Goal: Task Accomplishment & Management: Manage account settings

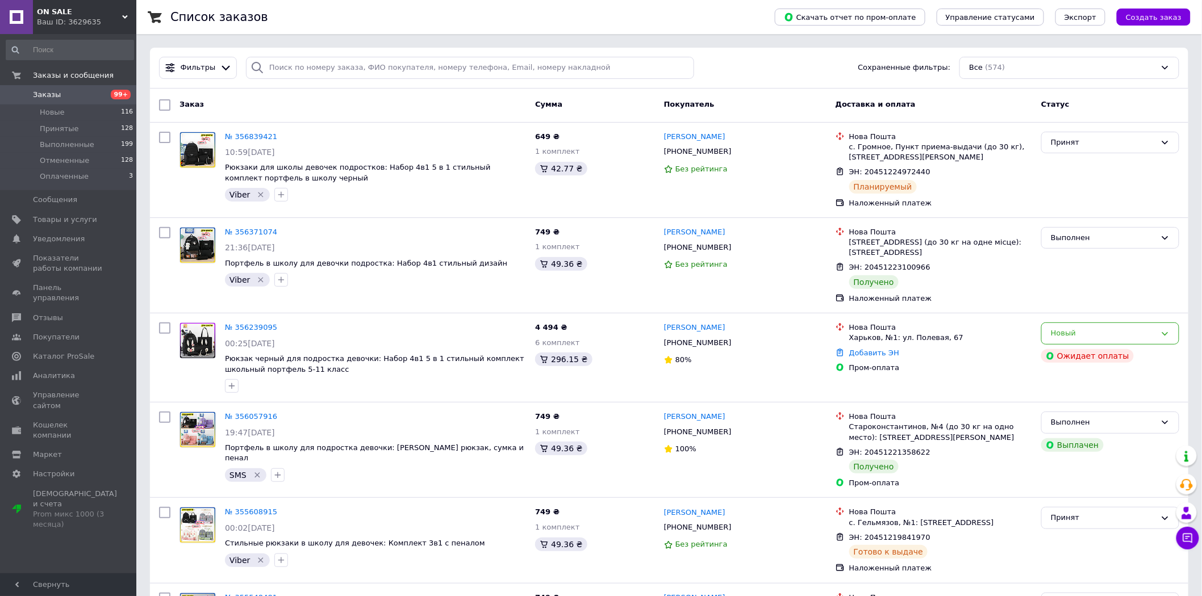
click at [64, 91] on span "Заказы" at bounding box center [69, 95] width 72 height 10
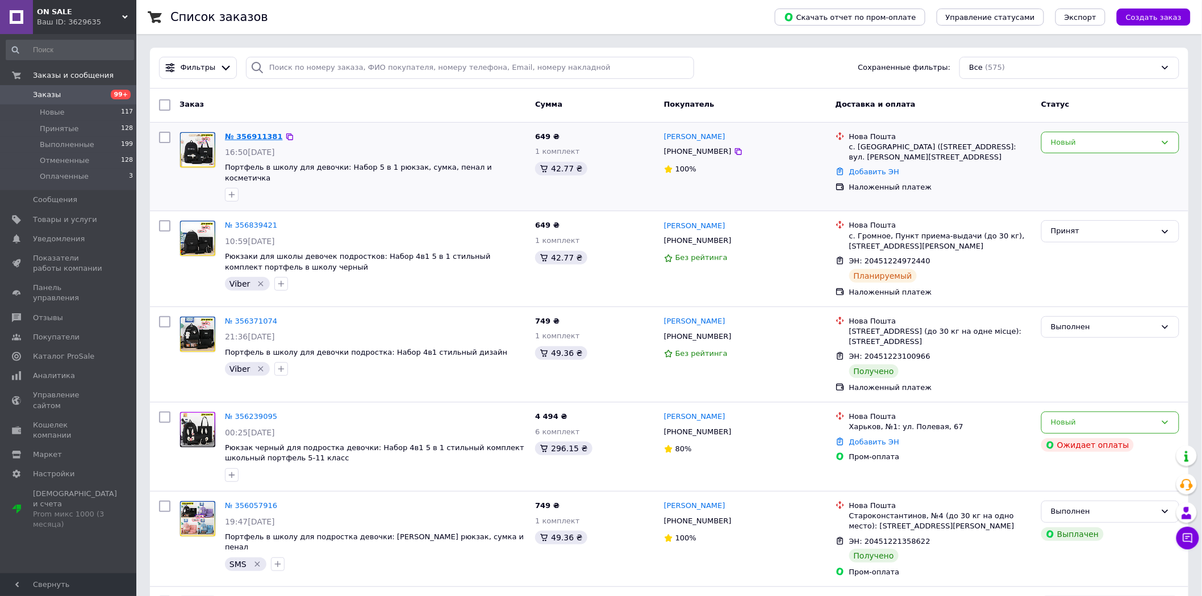
click at [243, 137] on link "№ 356911381" at bounding box center [254, 136] width 58 height 9
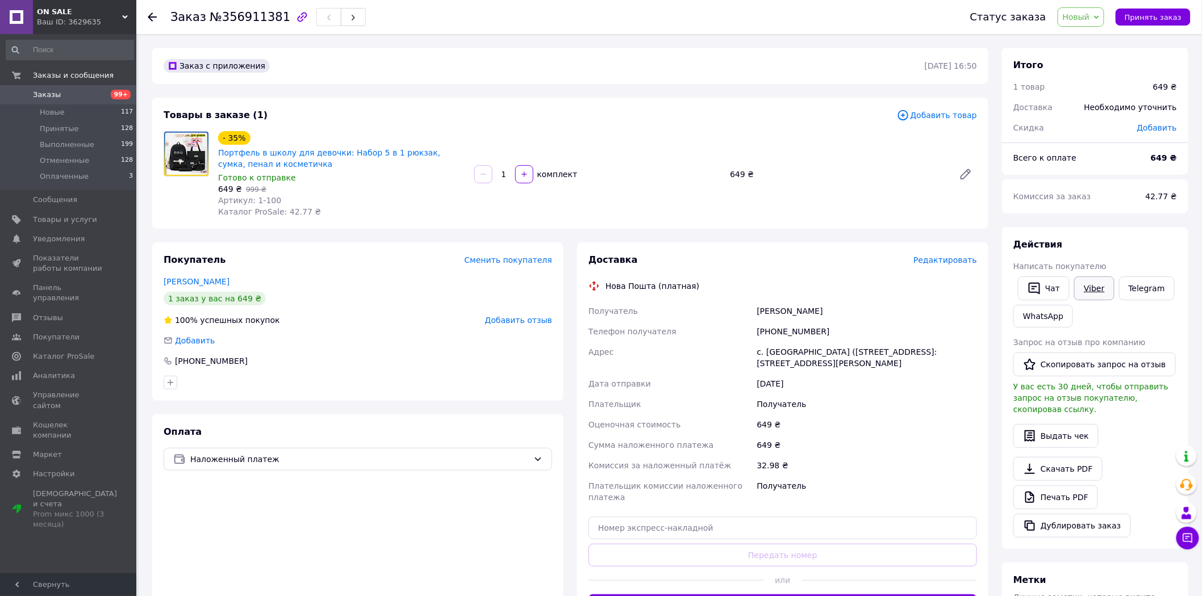
click at [1095, 291] on link "Viber" at bounding box center [1094, 289] width 40 height 24
drag, startPoint x: 206, startPoint y: 16, endPoint x: 273, endPoint y: 28, distance: 68.2
click at [273, 28] on div "Заказ №356911381" at bounding box center [558, 17] width 777 height 34
click at [774, 312] on div "Марційчук Наталия" at bounding box center [867, 311] width 224 height 20
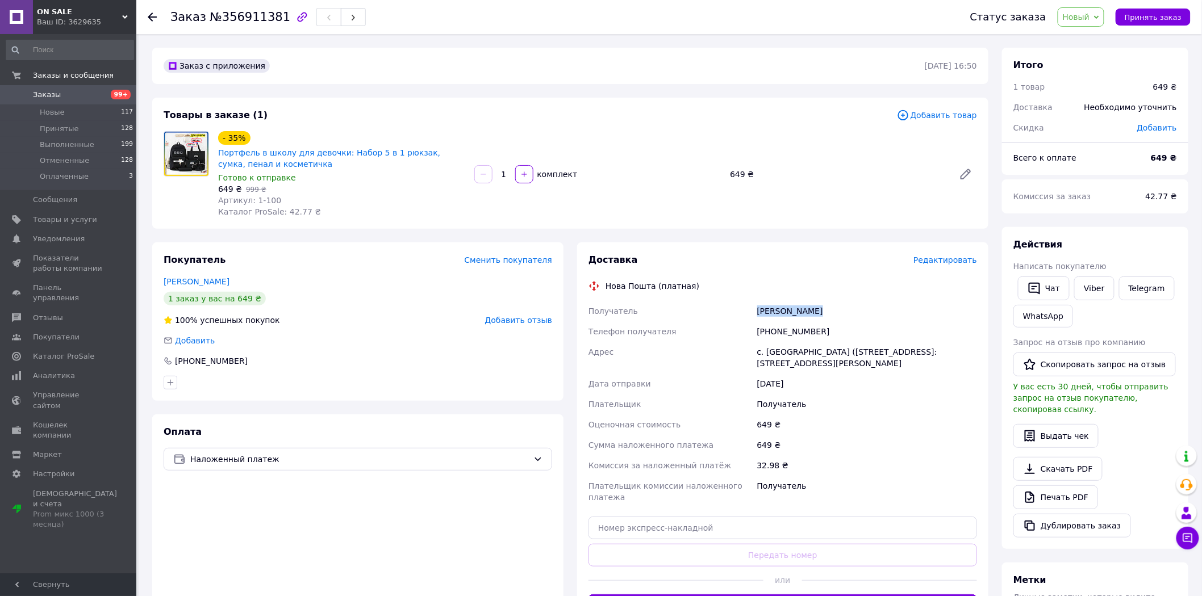
click at [774, 312] on div "Марційчук Наталия" at bounding box center [867, 311] width 224 height 20
copy div "Марційчук Наталия"
click at [805, 332] on div "[PHONE_NUMBER]" at bounding box center [867, 332] width 224 height 20
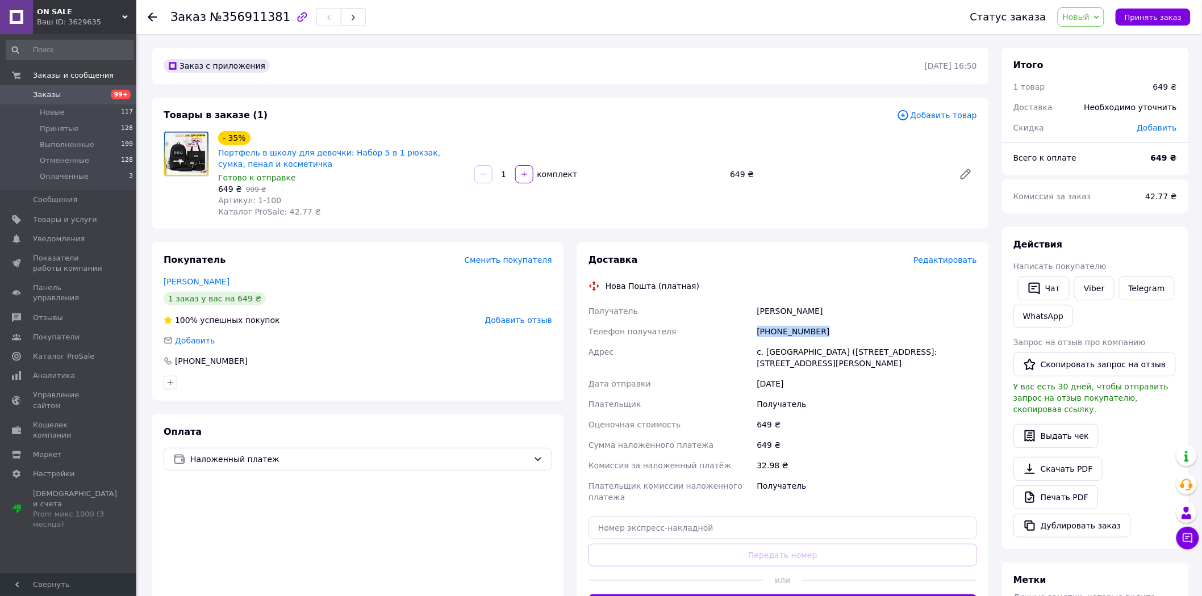
copy div "[PHONE_NUMBER]"
click at [842, 354] on div "с. [GEOGRAPHIC_DATA] ([STREET_ADDRESS]: [STREET_ADDRESS][PERSON_NAME]" at bounding box center [867, 358] width 224 height 32
click at [842, 353] on div "с. [GEOGRAPHIC_DATA] ([STREET_ADDRESS]: [STREET_ADDRESS][PERSON_NAME]" at bounding box center [867, 358] width 224 height 32
copy div "с. [GEOGRAPHIC_DATA] ([STREET_ADDRESS]: [STREET_ADDRESS][PERSON_NAME]"
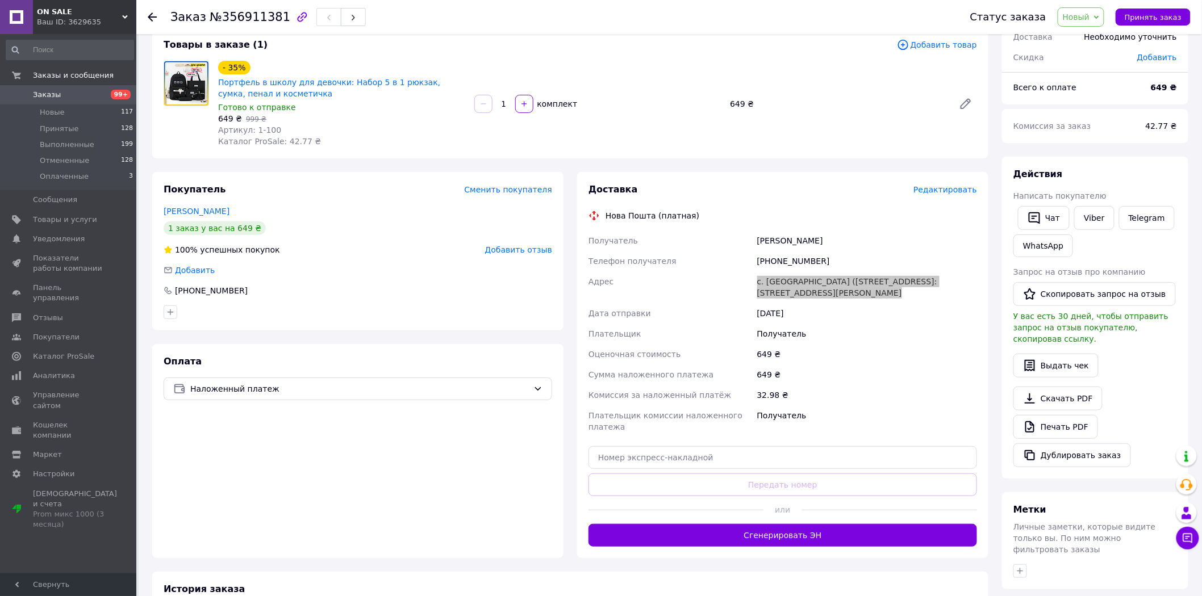
scroll to position [168, 0]
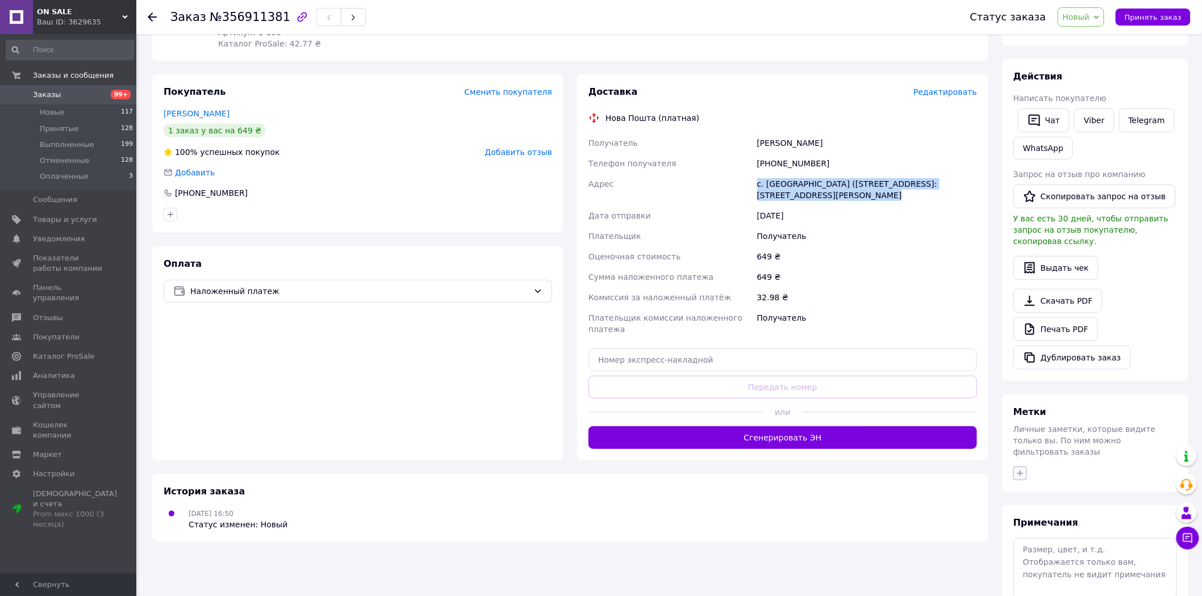
click at [1018, 469] on icon "button" at bounding box center [1020, 473] width 9 height 9
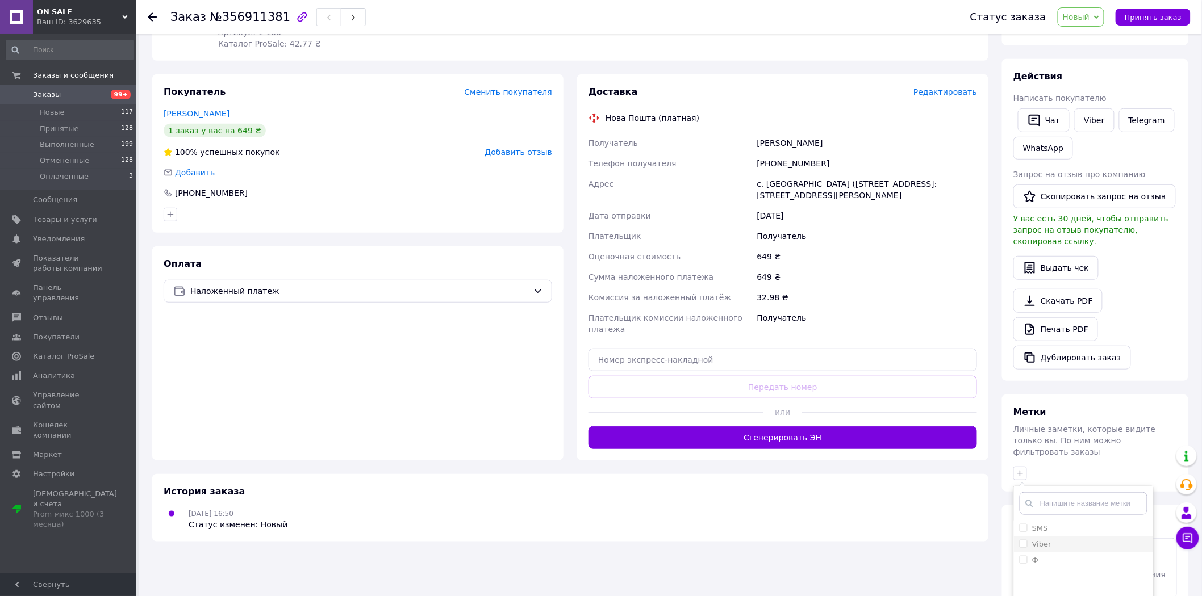
click at [1021, 540] on input "Viber" at bounding box center [1023, 543] width 7 height 7
checkbox input "true"
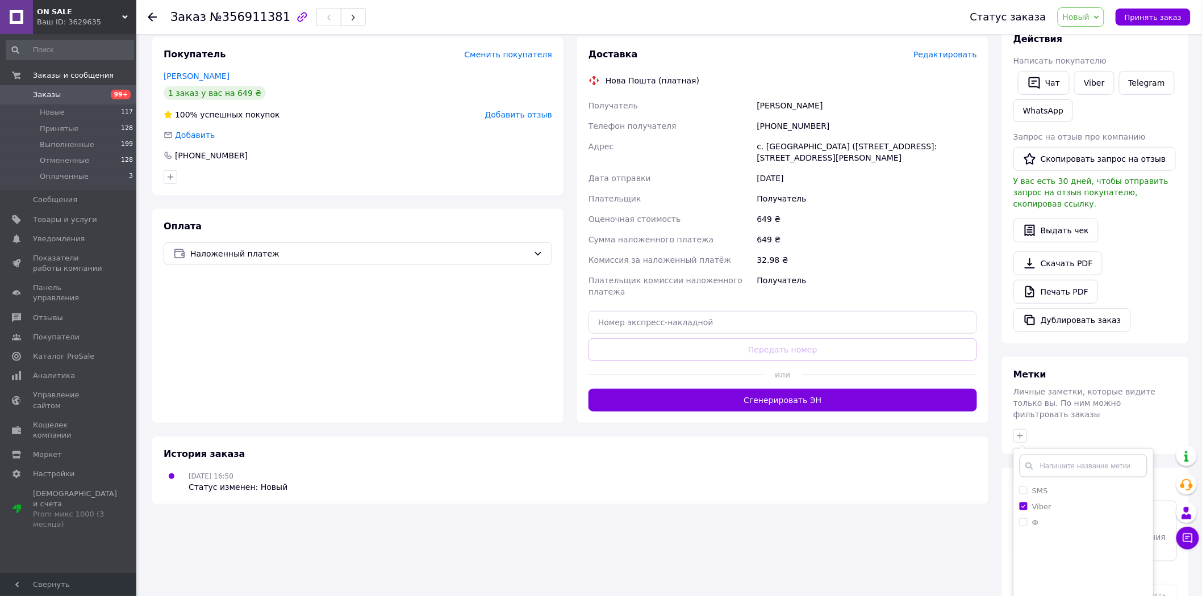
scroll to position [222, 0]
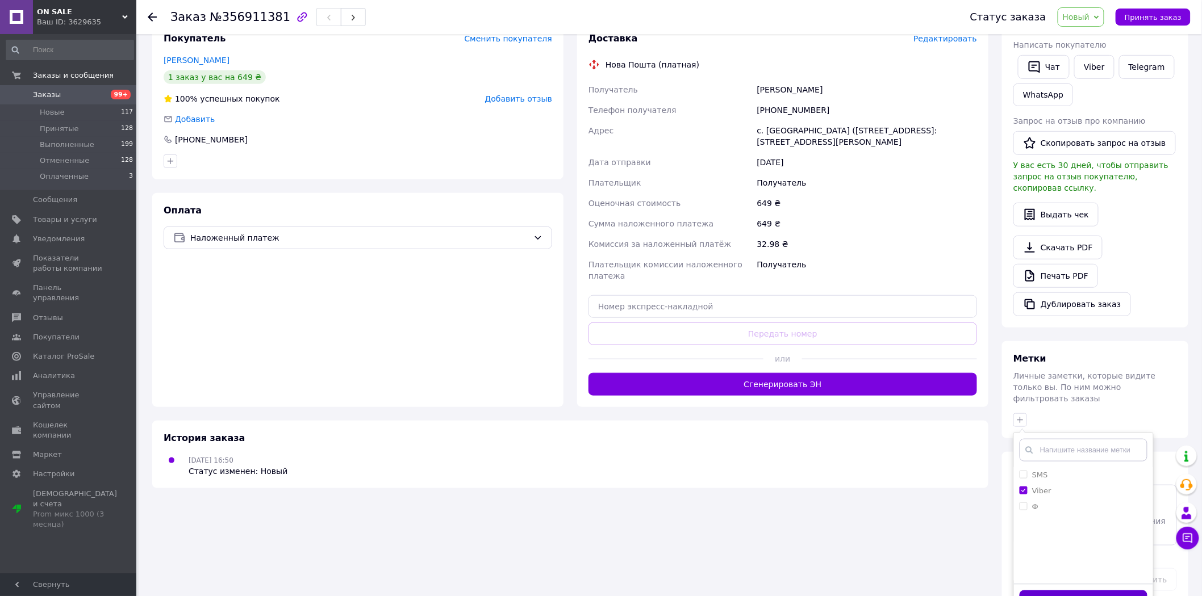
click at [1123, 591] on button "Добавить метку" at bounding box center [1084, 602] width 128 height 22
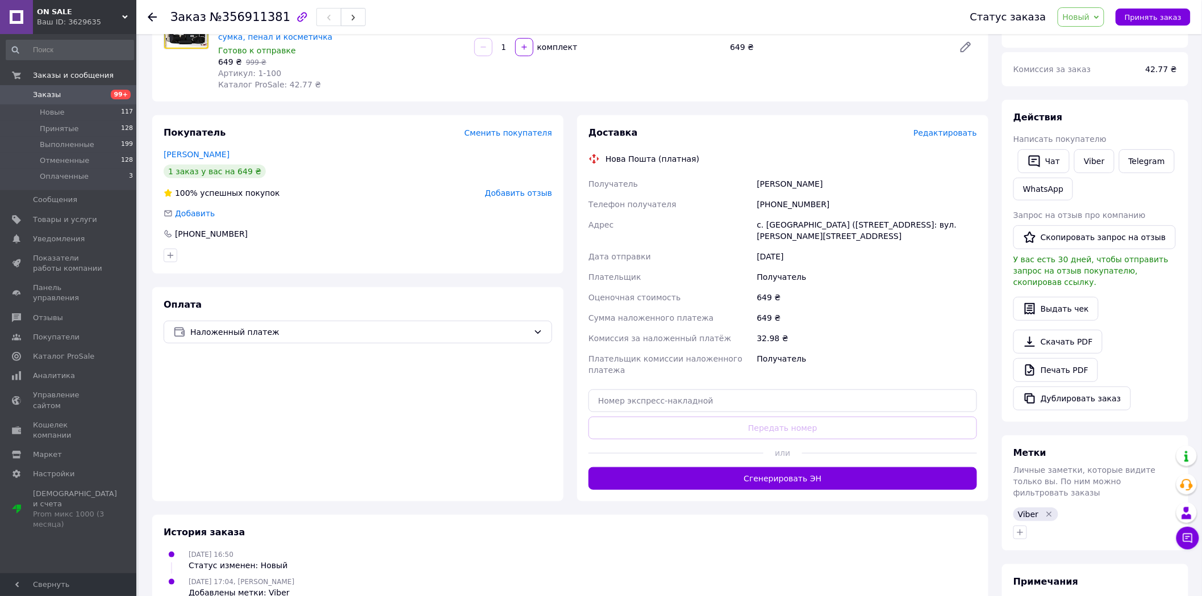
scroll to position [0, 0]
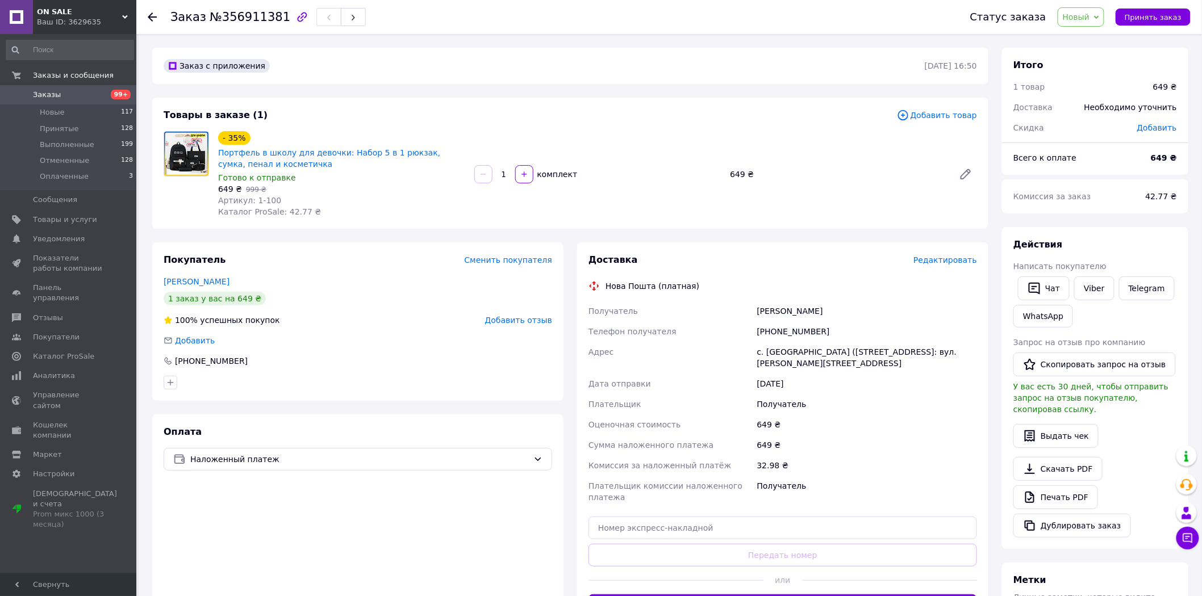
click at [779, 335] on div "[PHONE_NUMBER]" at bounding box center [867, 332] width 224 height 20
click at [778, 335] on div "[PHONE_NUMBER]" at bounding box center [867, 332] width 224 height 20
copy div "[PHONE_NUMBER]"
click at [774, 313] on div "Марційчук Наталия" at bounding box center [867, 311] width 224 height 20
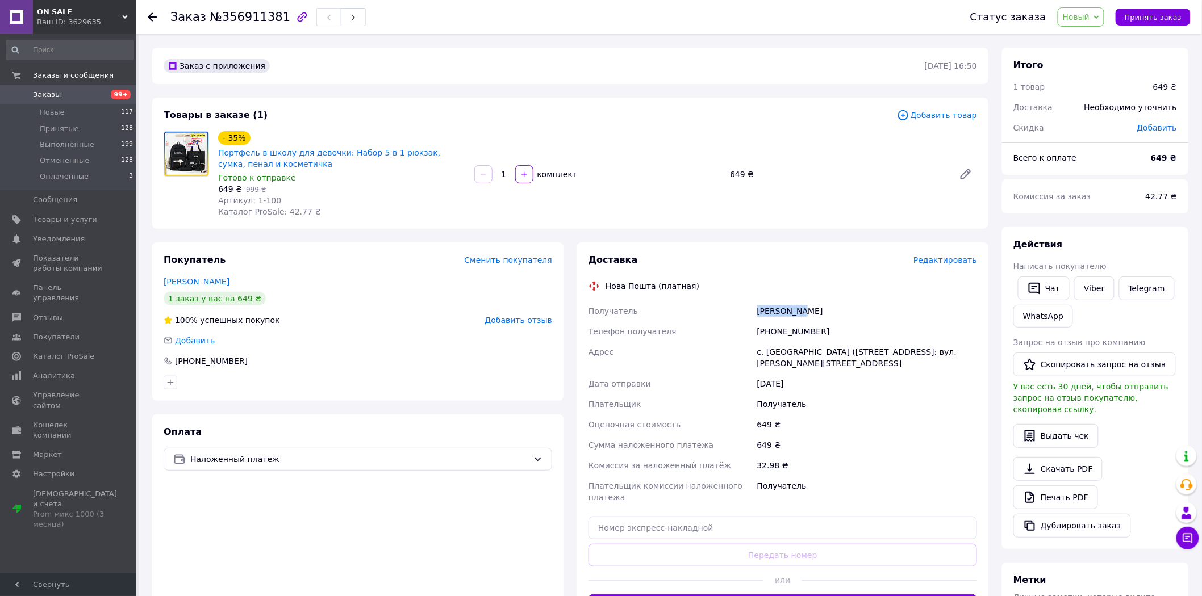
click at [774, 313] on div "Марційчук Наталия" at bounding box center [867, 311] width 224 height 20
copy div "Марційчук Наталия"
click at [775, 354] on div "с. Калини (Закарпатська обл.), №1: вул. Калинова, 2" at bounding box center [867, 358] width 224 height 32
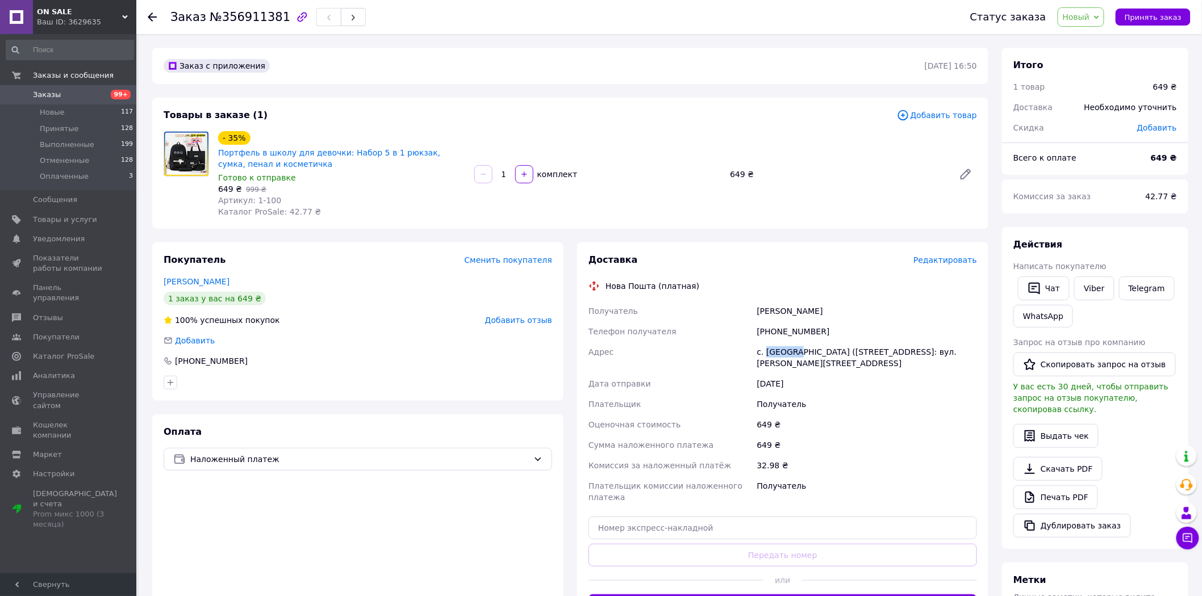
copy div "Калини"
click at [696, 517] on input "text" at bounding box center [782, 528] width 389 height 23
paste input "20451225295145"
type input "20451225295145"
click at [679, 545] on button "Передать номер" at bounding box center [782, 555] width 389 height 23
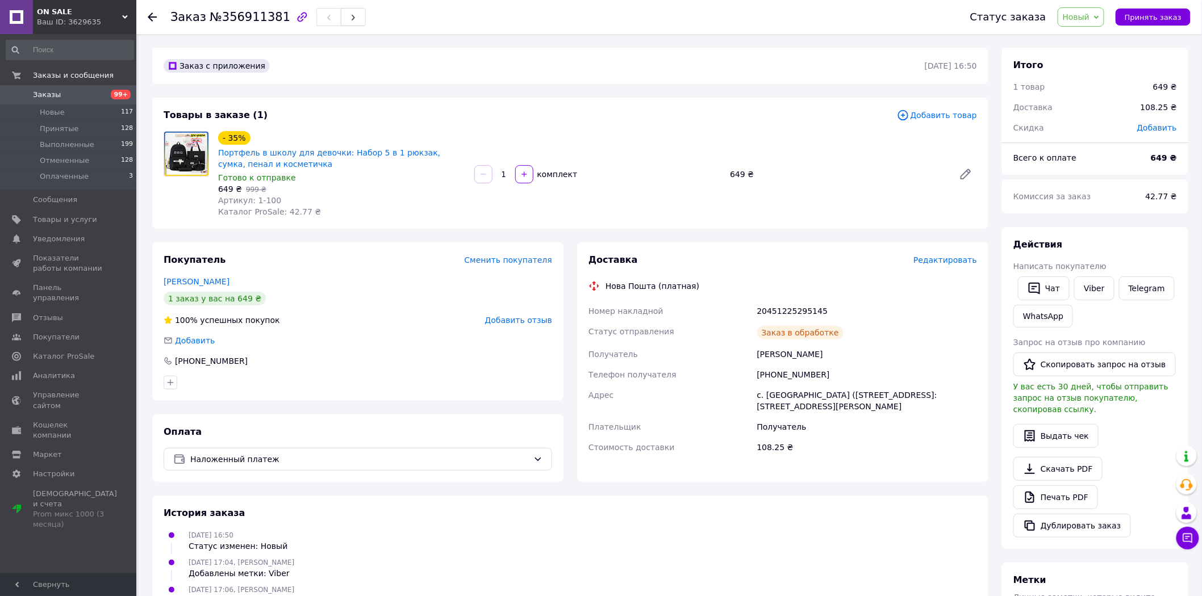
click at [1090, 15] on span "Новый" at bounding box center [1076, 16] width 27 height 9
click at [1094, 42] on li "Принят" at bounding box center [1088, 39] width 60 height 17
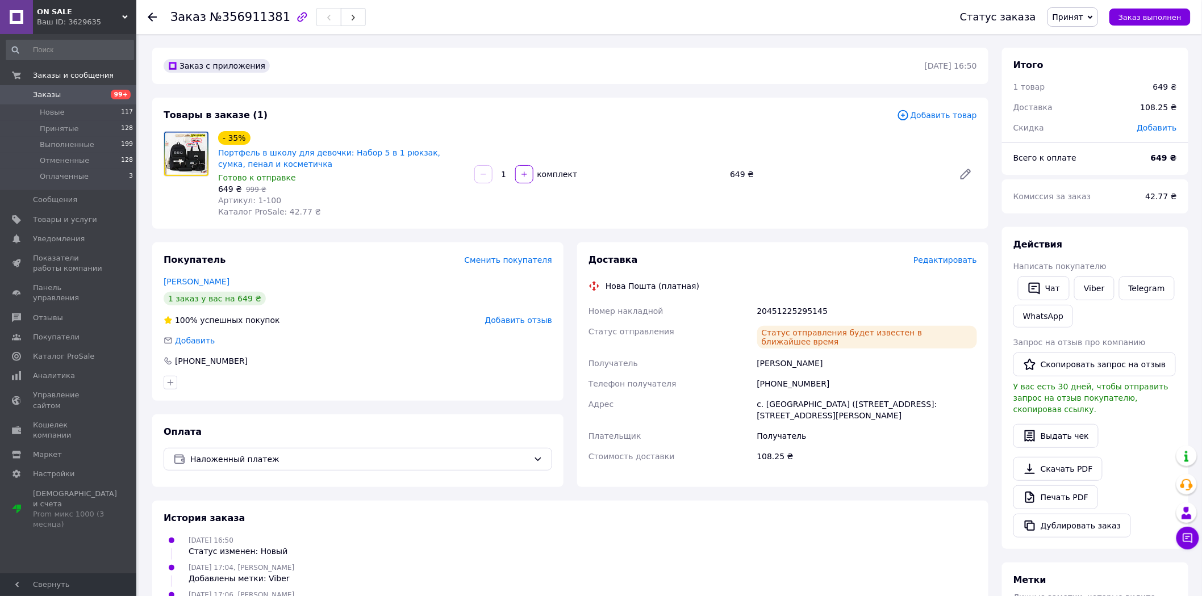
click at [69, 93] on span "Заказы" at bounding box center [69, 95] width 72 height 10
